Goal: Manage account settings

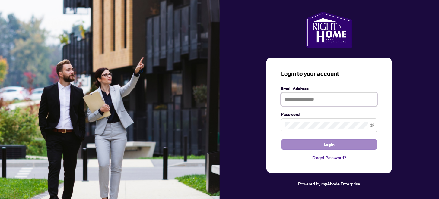
type input "**********"
click at [314, 144] on button "Login" at bounding box center [329, 145] width 97 height 10
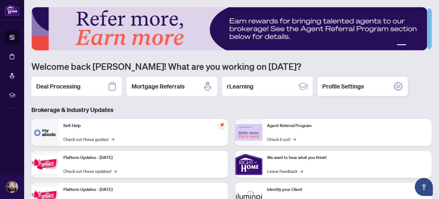
click at [341, 83] on h2 "Profile Settings" at bounding box center [343, 86] width 42 height 8
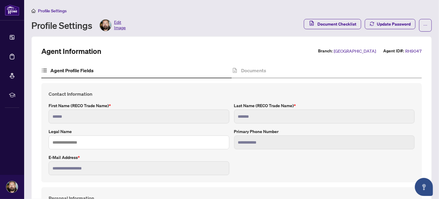
type input "****"
type input "**********"
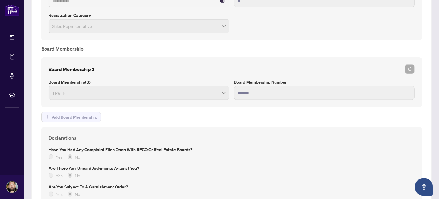
scroll to position [480, 0]
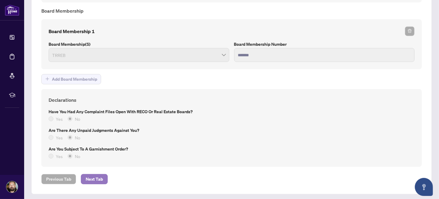
click at [96, 178] on span "Next Tab" at bounding box center [94, 180] width 17 height 10
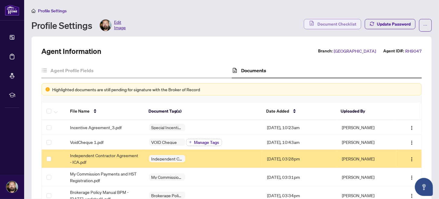
click at [331, 24] on span "Document Checklist" at bounding box center [336, 24] width 39 height 10
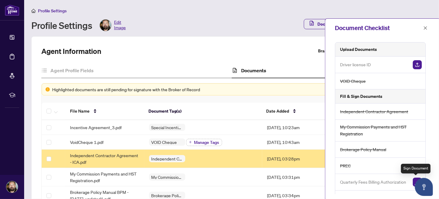
click at [413, 180] on img "button" at bounding box center [417, 182] width 9 height 9
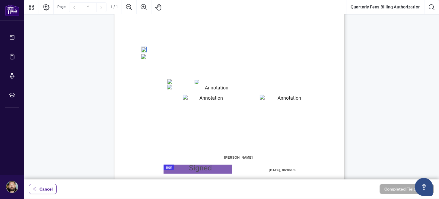
scroll to position [145, 0]
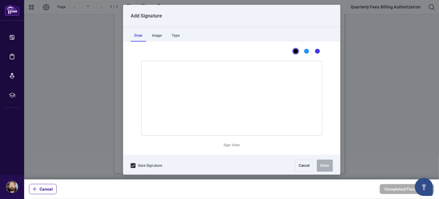
click at [168, 133] on div at bounding box center [231, 90] width 415 height 180
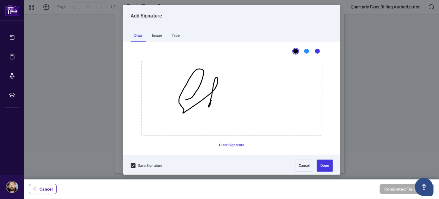
drag, startPoint x: 185, startPoint y: 99, endPoint x: 245, endPoint y: 114, distance: 62.2
click at [209, 101] on icon "Drawing canvas" at bounding box center [232, 98] width 180 height 74
click at [319, 162] on button "Done" at bounding box center [325, 166] width 16 height 12
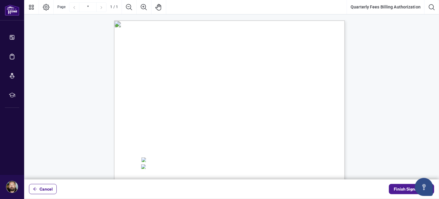
scroll to position [110, 0]
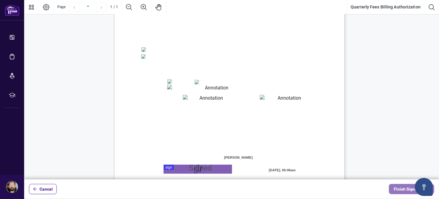
click at [402, 190] on span "Finish Signing" at bounding box center [407, 190] width 27 height 10
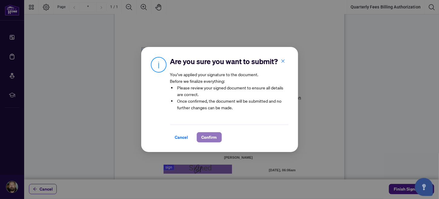
click at [211, 136] on span "Confirm" at bounding box center [209, 138] width 15 height 10
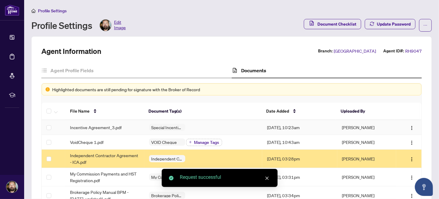
scroll to position [110, 0]
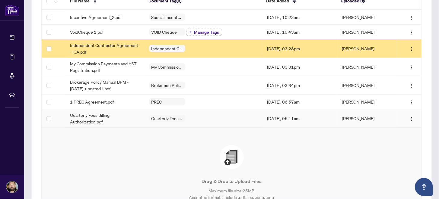
click at [290, 116] on td "[DATE], 06:11am" at bounding box center [299, 119] width 75 height 18
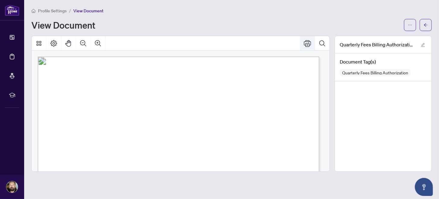
click at [306, 43] on icon "Print" at bounding box center [307, 43] width 7 height 7
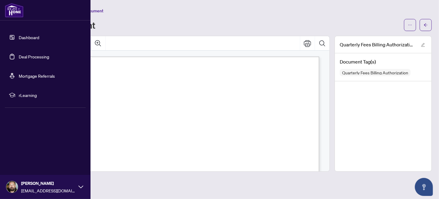
click at [28, 35] on link "Dashboard" at bounding box center [29, 37] width 21 height 5
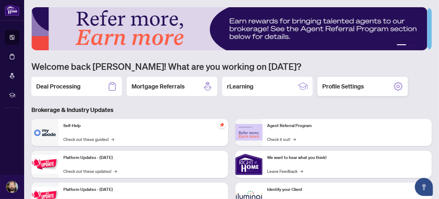
click at [352, 83] on h2 "Profile Settings" at bounding box center [343, 86] width 42 height 8
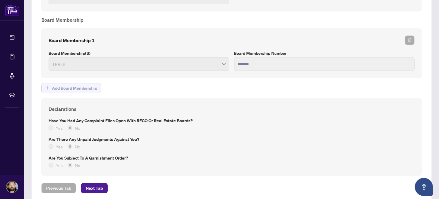
scroll to position [480, 0]
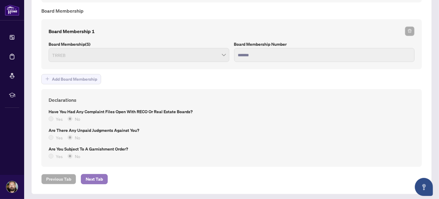
click at [97, 175] on span "Next Tab" at bounding box center [94, 180] width 17 height 10
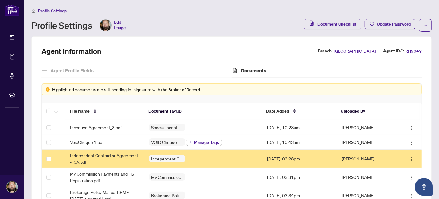
scroll to position [110, 0]
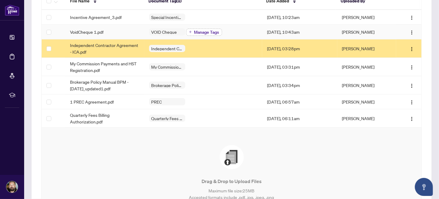
click at [210, 30] on span "Manage Tags" at bounding box center [206, 32] width 25 height 4
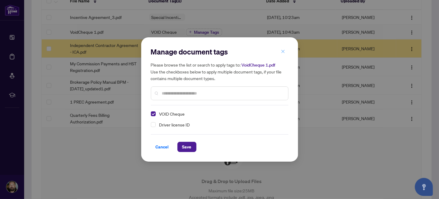
click at [283, 50] on icon "close" at bounding box center [283, 51] width 4 height 4
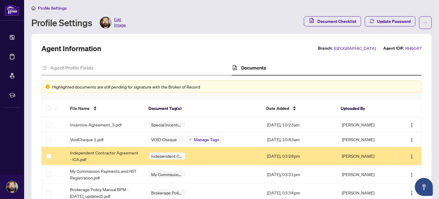
scroll to position [0, 0]
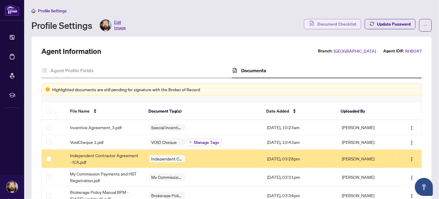
click at [338, 24] on span "Document Checklist" at bounding box center [336, 24] width 39 height 10
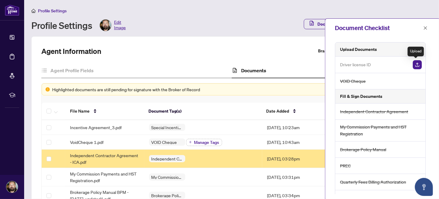
click at [416, 63] on img "button" at bounding box center [417, 64] width 9 height 9
click at [416, 64] on img "button" at bounding box center [417, 64] width 9 height 9
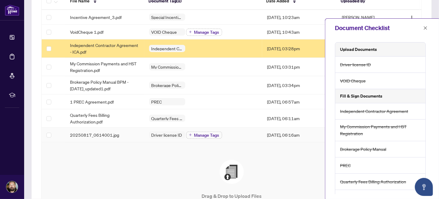
click at [127, 129] on td "20250817_0614001.jpg" at bounding box center [104, 135] width 79 height 15
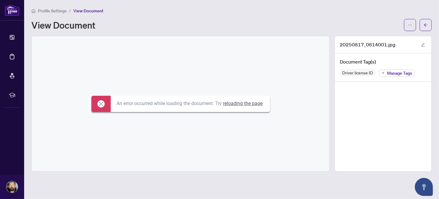
click at [237, 101] on link "reloading the page" at bounding box center [243, 104] width 40 height 6
click at [423, 25] on button "button" at bounding box center [426, 25] width 12 height 12
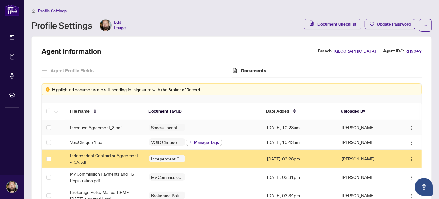
scroll to position [110, 0]
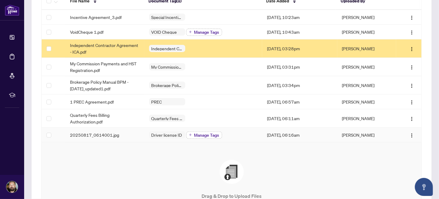
click at [211, 133] on span "Manage Tags" at bounding box center [206, 135] width 25 height 4
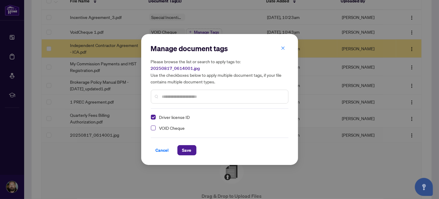
click at [155, 128] on span "Select VOID Cheque" at bounding box center [153, 128] width 5 height 5
click at [187, 147] on span "Save" at bounding box center [186, 151] width 9 height 10
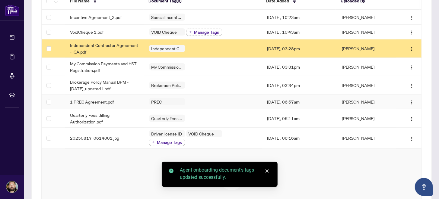
scroll to position [0, 0]
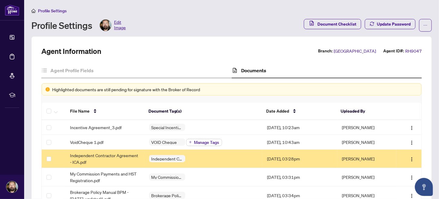
click at [119, 24] on span "Edit Image" at bounding box center [120, 25] width 12 height 12
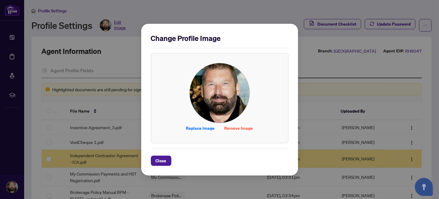
click at [162, 157] on span "Close" at bounding box center [161, 161] width 11 height 10
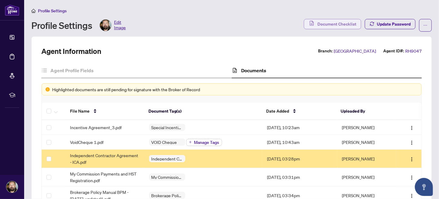
click at [330, 24] on span "Document Checklist" at bounding box center [336, 24] width 39 height 10
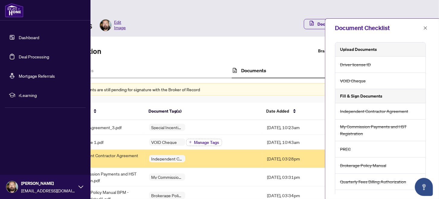
click at [19, 35] on link "Dashboard" at bounding box center [29, 37] width 21 height 5
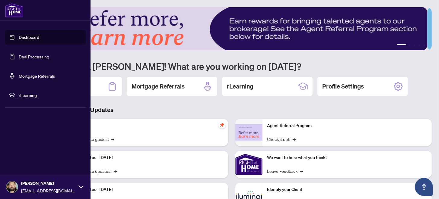
click at [30, 94] on span "rLearning" at bounding box center [50, 95] width 63 height 7
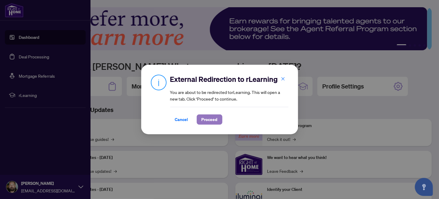
click at [206, 120] on span "Proceed" at bounding box center [210, 120] width 16 height 10
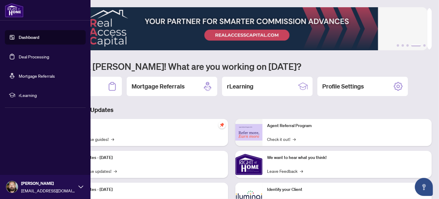
click at [9, 183] on img at bounding box center [11, 187] width 11 height 11
click at [24, 151] on span "Logout" at bounding box center [25, 152] width 14 height 10
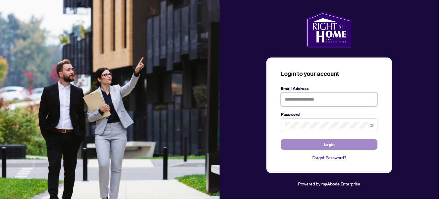
type input "**********"
click at [314, 143] on button "Login" at bounding box center [329, 145] width 97 height 10
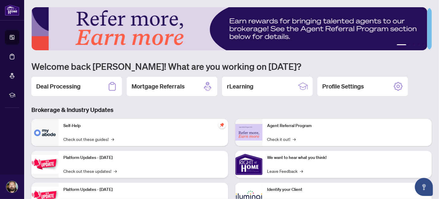
click at [169, 130] on div "Self-Help Check out these guides! →" at bounding box center [144, 132] width 170 height 27
click at [100, 139] on link "Check out these guides! →" at bounding box center [88, 139] width 51 height 7
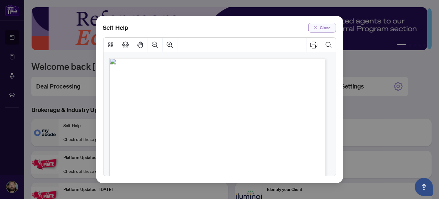
click at [325, 27] on span "Close" at bounding box center [325, 28] width 11 height 10
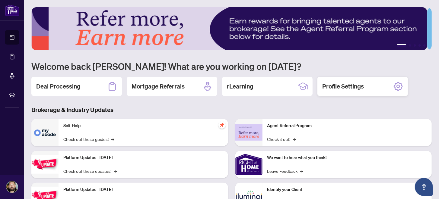
click at [352, 85] on h2 "Profile Settings" at bounding box center [343, 86] width 42 height 8
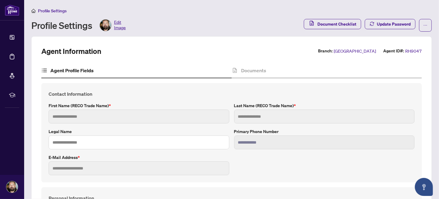
type input "******"
type input "*******"
type input "**********"
type input "*********"
type input "**********"
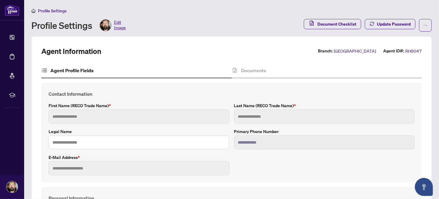
type input "*******"
type input "*"
type input "*******"
type input "****"
type input "**********"
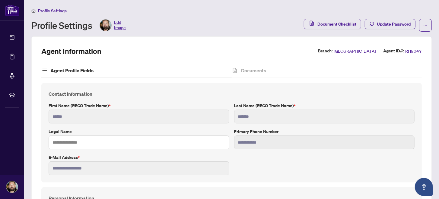
scroll to position [110, 0]
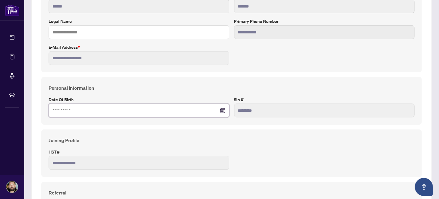
click at [83, 109] on input at bounding box center [136, 110] width 166 height 7
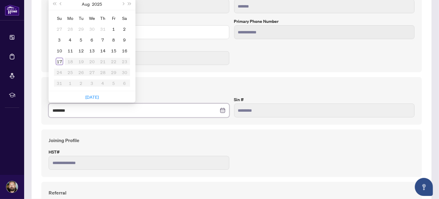
type input "********"
click at [202, 123] on div "Personal Information Date of Birth Aug 2025 Su Mo Tu We Th Fr Sa 27 28 29 30 31…" at bounding box center [231, 101] width 381 height 48
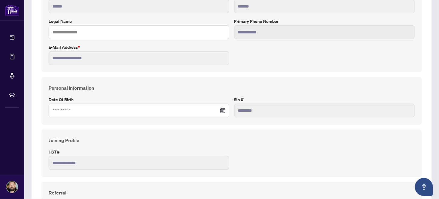
click at [220, 109] on div at bounding box center [139, 110] width 173 height 7
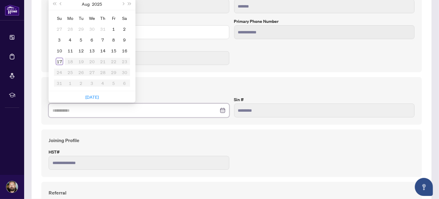
type input "**********"
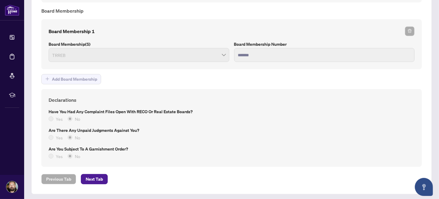
scroll to position [0, 0]
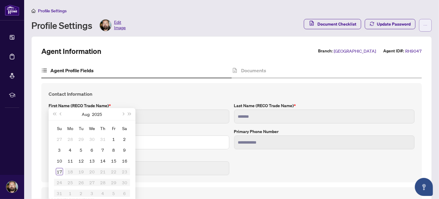
click at [425, 25] on button "button" at bounding box center [425, 25] width 13 height 13
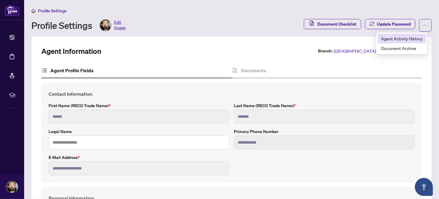
click at [393, 38] on span "Agent Activity History" at bounding box center [401, 38] width 41 height 7
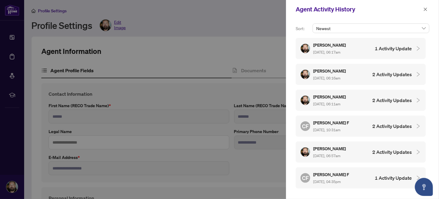
click at [345, 176] on div "Chantel F Aug/15/2025, 04:35pm" at bounding box center [331, 178] width 37 height 14
click at [414, 170] on div "CF Chantel F Aug/15/2025, 04:35pm 1 Activity Update" at bounding box center [361, 178] width 130 height 21
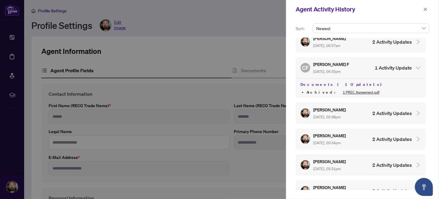
scroll to position [221, 0]
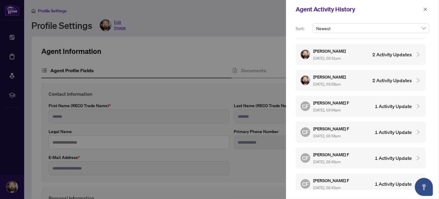
click at [416, 104] on icon "collapsed" at bounding box center [418, 106] width 5 height 5
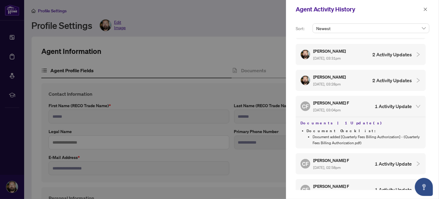
click at [406, 161] on h4 "1 Activity Update" at bounding box center [393, 164] width 37 height 7
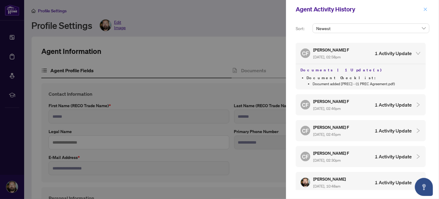
click at [428, 10] on button "button" at bounding box center [426, 9] width 8 height 7
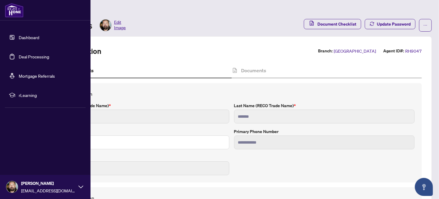
click at [16, 182] on div "Edward Stropus edstropus@gmail.com" at bounding box center [45, 187] width 91 height 24
click at [26, 149] on span "Logout" at bounding box center [25, 152] width 14 height 10
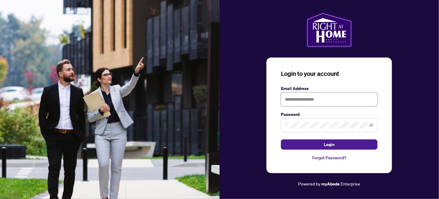
type input "**********"
click at [22, 151] on img at bounding box center [110, 99] width 220 height 199
